Goal: Find specific page/section: Find specific page/section

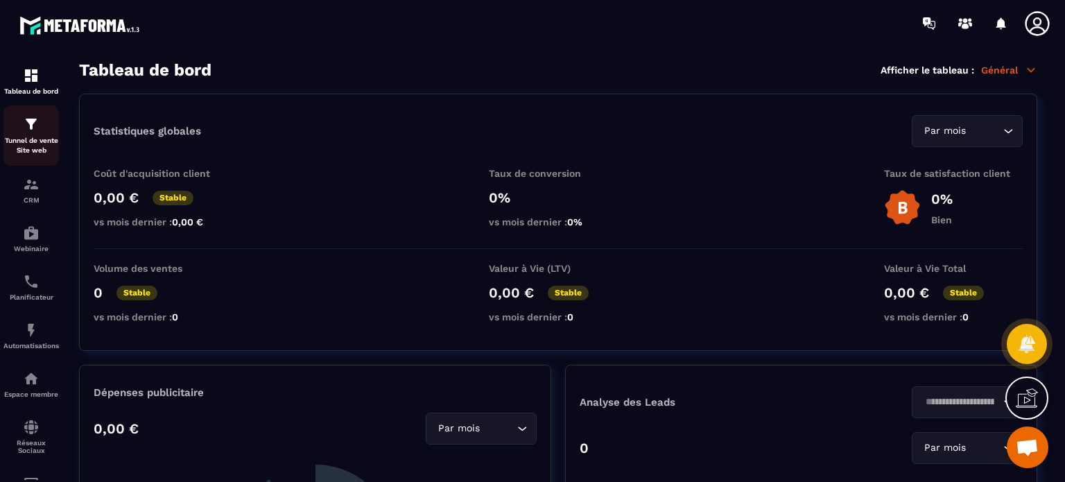
click at [24, 139] on p "Tunnel de vente Site web" at bounding box center [30, 145] width 55 height 19
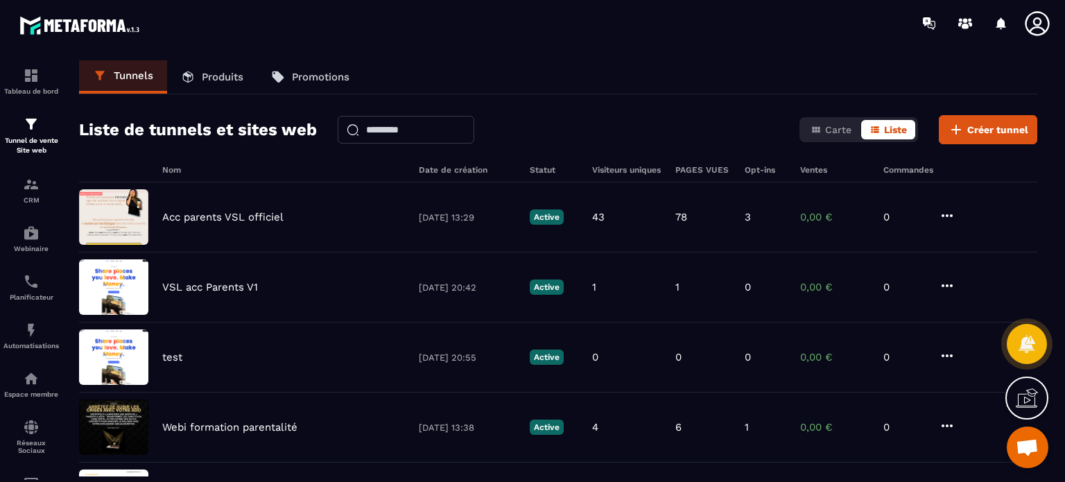
click at [1031, 22] on icon at bounding box center [1038, 24] width 28 height 28
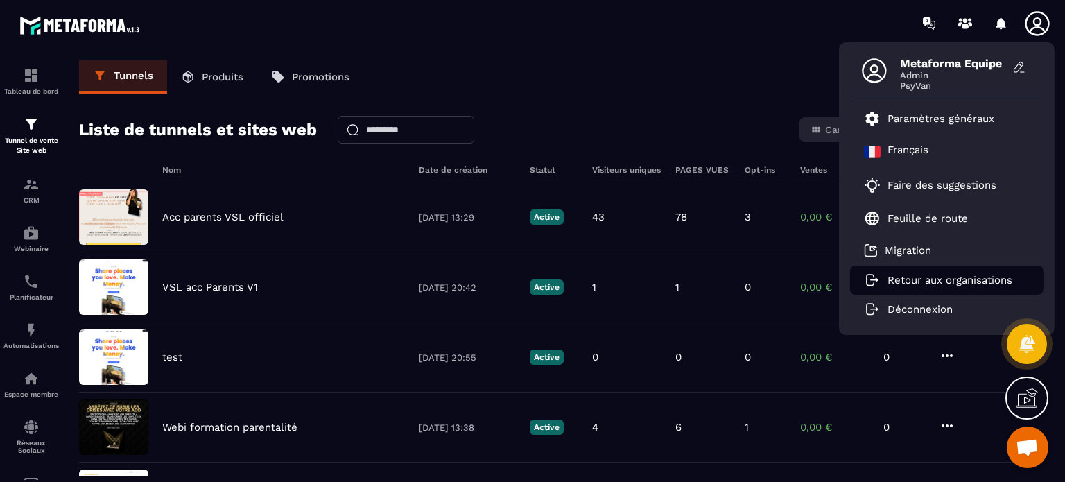
click at [929, 286] on li "Retour aux organisations" at bounding box center [947, 280] width 194 height 29
click at [915, 280] on p "Retour aux organisations" at bounding box center [950, 280] width 125 height 12
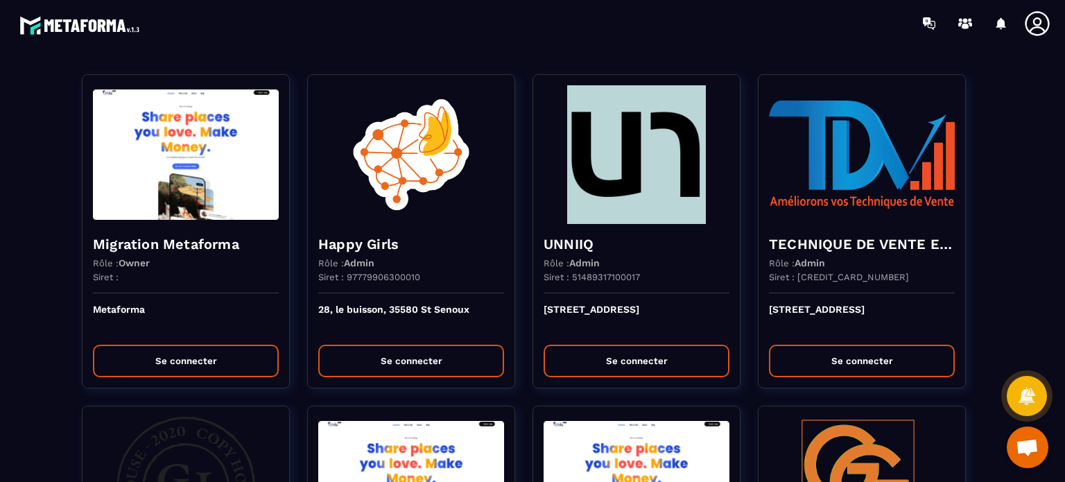
drag, startPoint x: 1016, startPoint y: 151, endPoint x: 1013, endPoint y: 164, distance: 14.3
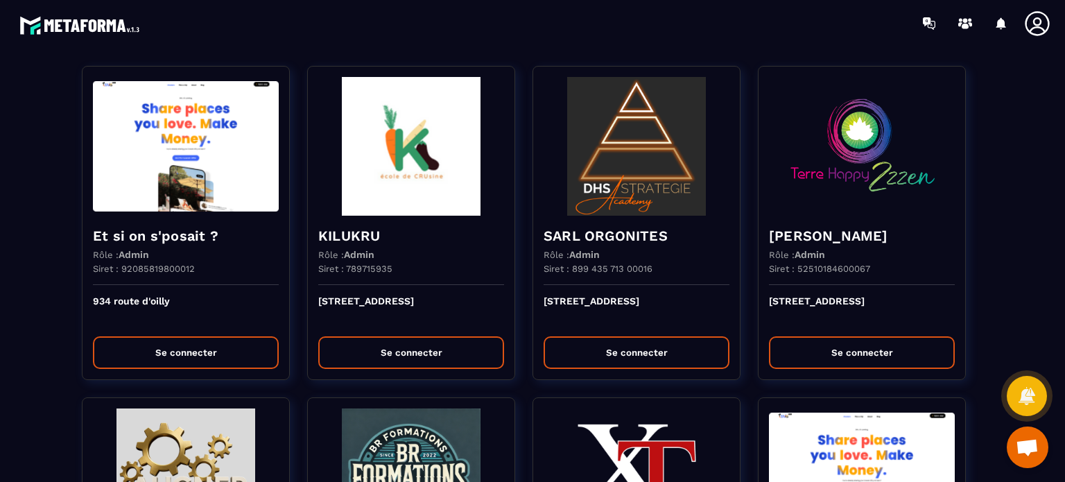
scroll to position [694, 0]
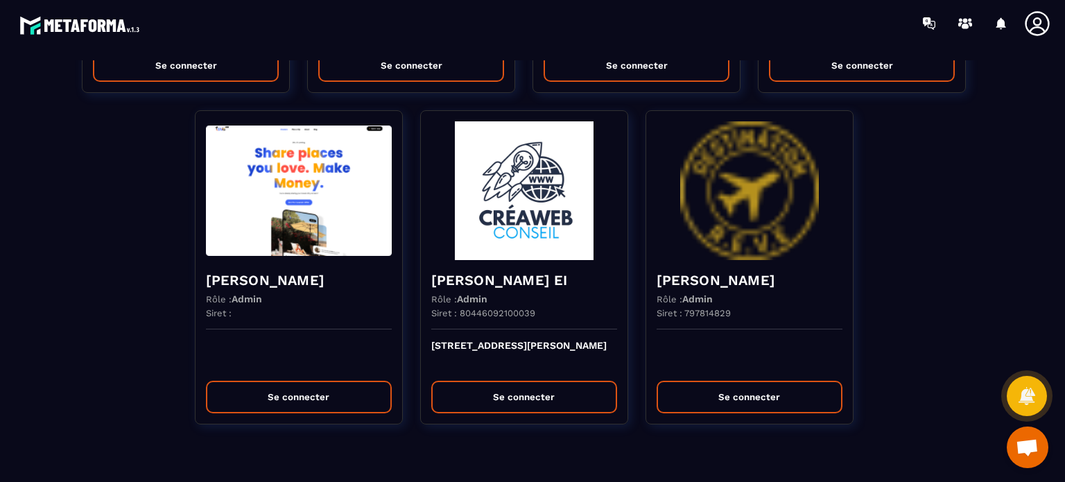
scroll to position [4577, 0]
